Goal: Book appointment/travel/reservation

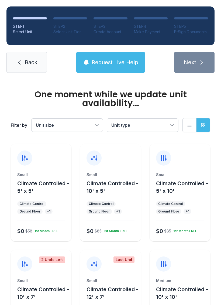
click at [51, 120] on button "Unit size" at bounding box center [67, 125] width 71 height 13
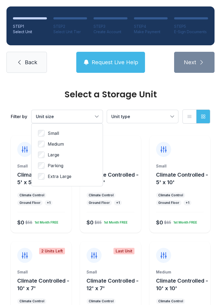
click at [49, 142] on span "Medium" at bounding box center [56, 144] width 16 height 6
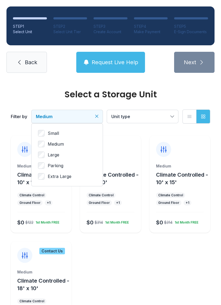
click at [21, 182] on span "Climate Controlled - 10' x 10'" at bounding box center [43, 179] width 52 height 14
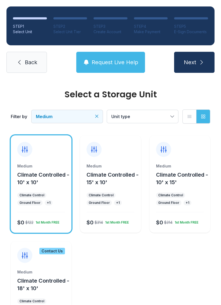
click at [27, 65] on span "Back" at bounding box center [31, 63] width 12 height 8
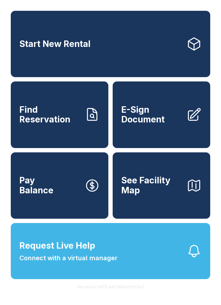
click at [45, 44] on span "Start New Rental" at bounding box center [54, 44] width 71 height 10
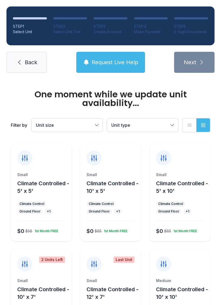
click at [50, 120] on button "Unit size" at bounding box center [67, 125] width 71 height 13
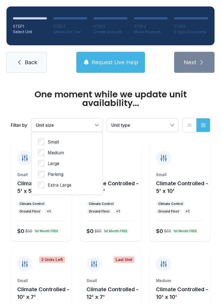
click at [54, 140] on span "Small" at bounding box center [53, 142] width 11 height 6
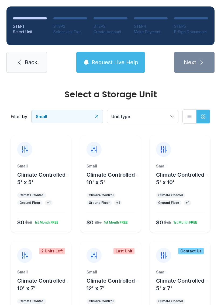
click at [31, 184] on span "Climate Controlled - 5' x 5'" at bounding box center [43, 179] width 52 height 14
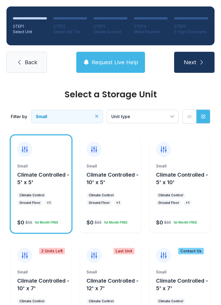
click at [187, 55] on button "Next" at bounding box center [194, 62] width 41 height 21
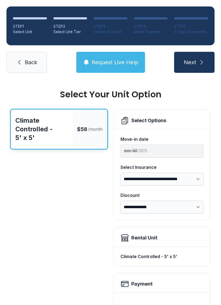
click at [198, 63] on button "Next" at bounding box center [194, 62] width 41 height 21
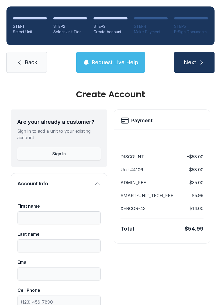
click at [26, 66] on span "Back" at bounding box center [31, 63] width 12 height 8
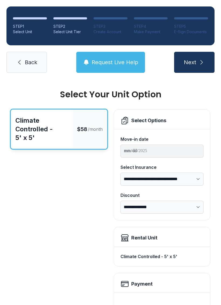
click at [21, 63] on icon at bounding box center [19, 62] width 6 height 6
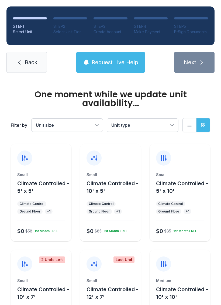
click at [22, 64] on icon at bounding box center [19, 62] width 6 height 6
